Goal: Transaction & Acquisition: Purchase product/service

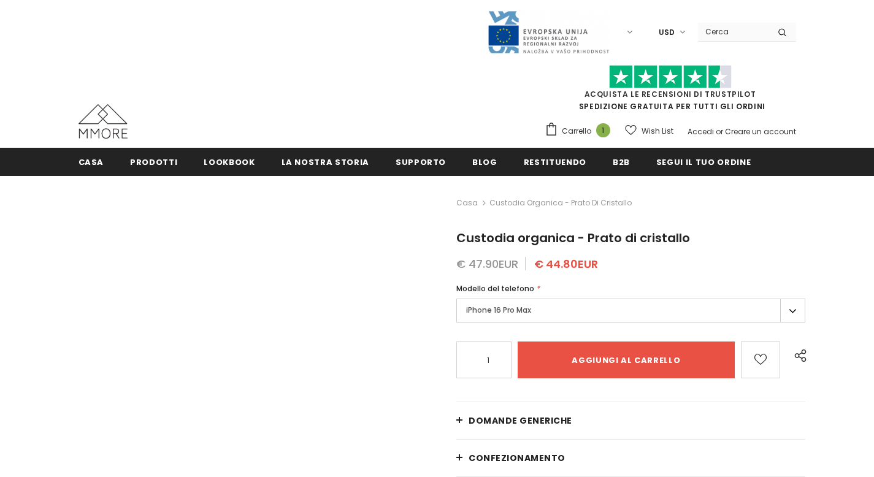
type input "Add to cart"
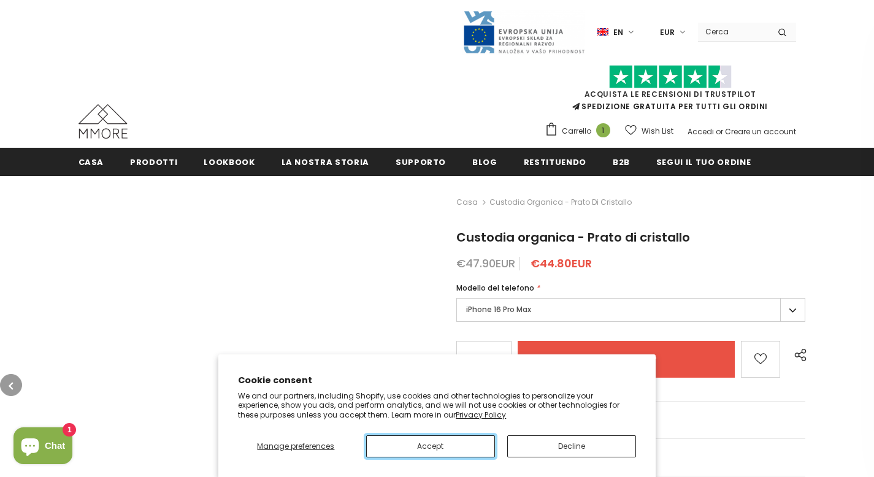
click at [430, 446] on button "Accept" at bounding box center [430, 447] width 129 height 22
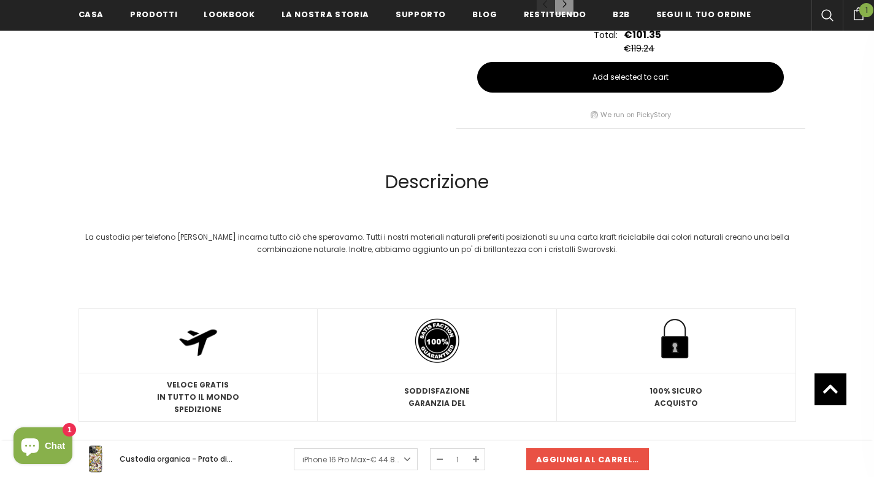
scroll to position [1432, 0]
